Goal: Information Seeking & Learning: Learn about a topic

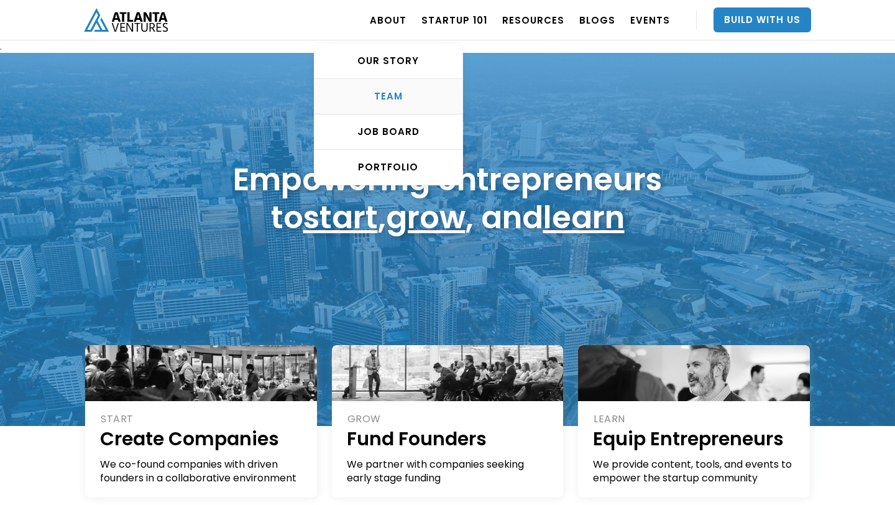
click at [405, 96] on div "TEAM" at bounding box center [388, 96] width 148 height 12
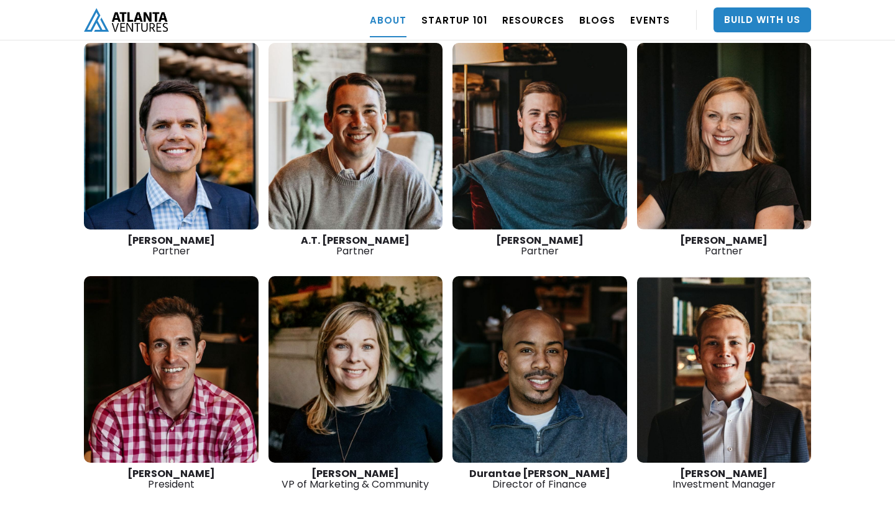
scroll to position [1643, 0]
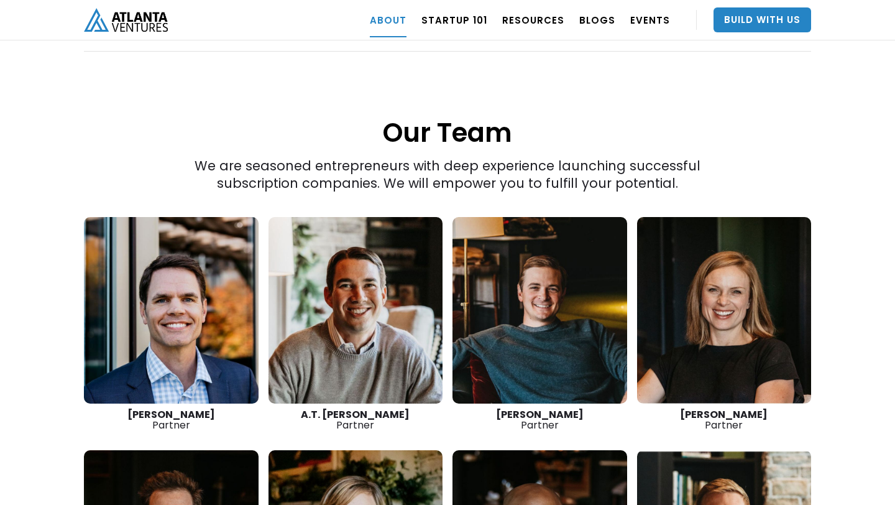
click at [120, 409] on div "David Cummings Partner" at bounding box center [171, 419] width 175 height 21
click at [135, 283] on link at bounding box center [171, 310] width 175 height 186
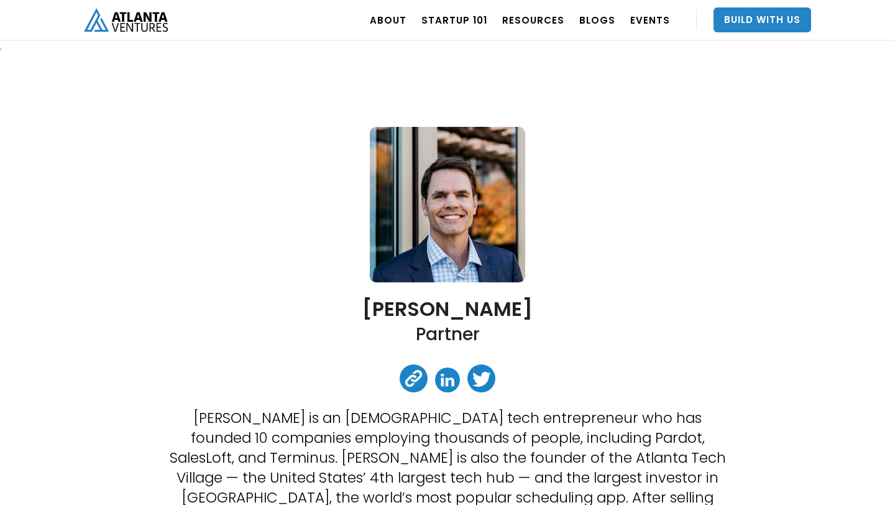
drag, startPoint x: 357, startPoint y: 308, endPoint x: 533, endPoint y: 304, distance: 176.5
copy h2 "David Cummings"
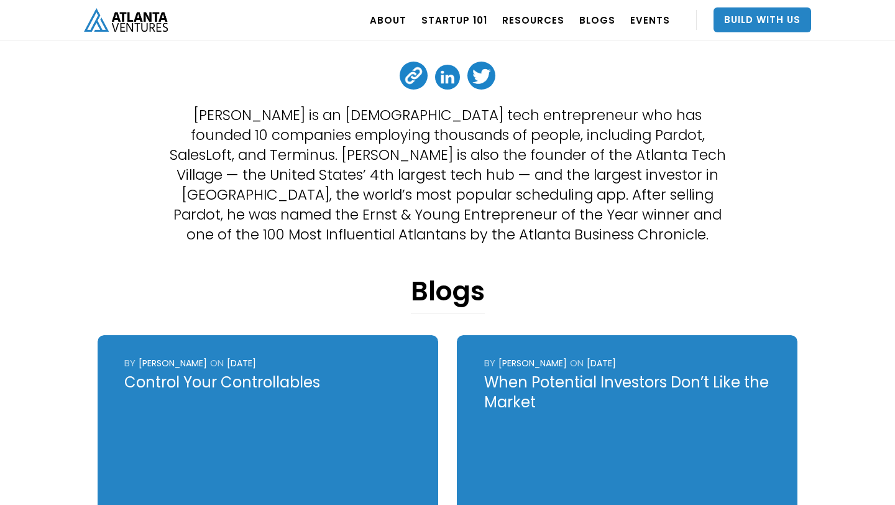
scroll to position [302, 0]
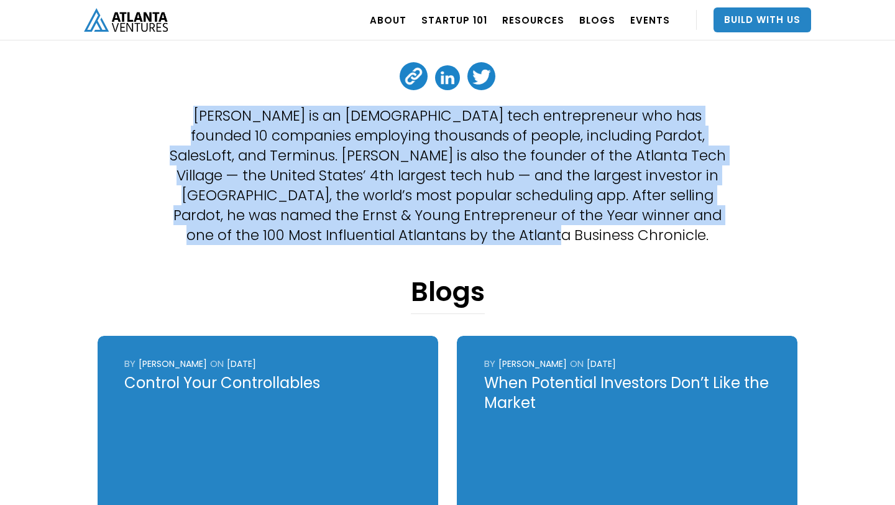
drag, startPoint x: 173, startPoint y: 112, endPoint x: 636, endPoint y: 230, distance: 478.3
click at [636, 230] on p "David Cummings is an Atlanta-based tech entrepreneur who has founded 10 compani…" at bounding box center [447, 175] width 560 height 139
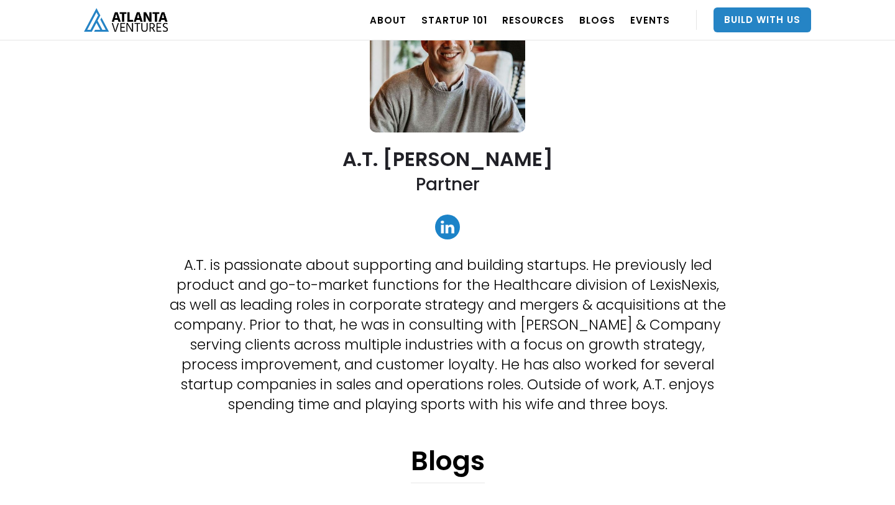
scroll to position [204, 0]
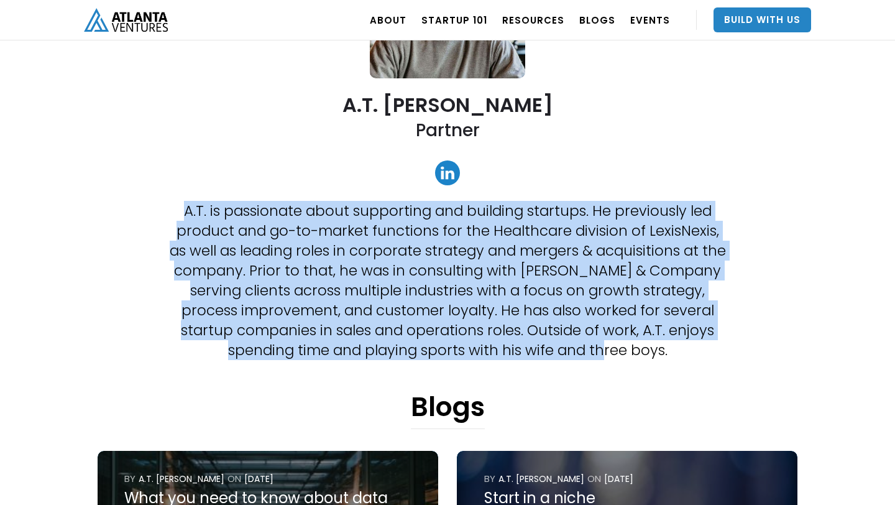
drag, startPoint x: 185, startPoint y: 207, endPoint x: 684, endPoint y: 351, distance: 520.0
click at [684, 351] on p "A.T. is passionate about supporting and building startups. He previously led pr…" at bounding box center [447, 280] width 560 height 159
copy p "A.T. is passionate about supporting and building startups. He previously led pr…"
